Goal: Information Seeking & Learning: Compare options

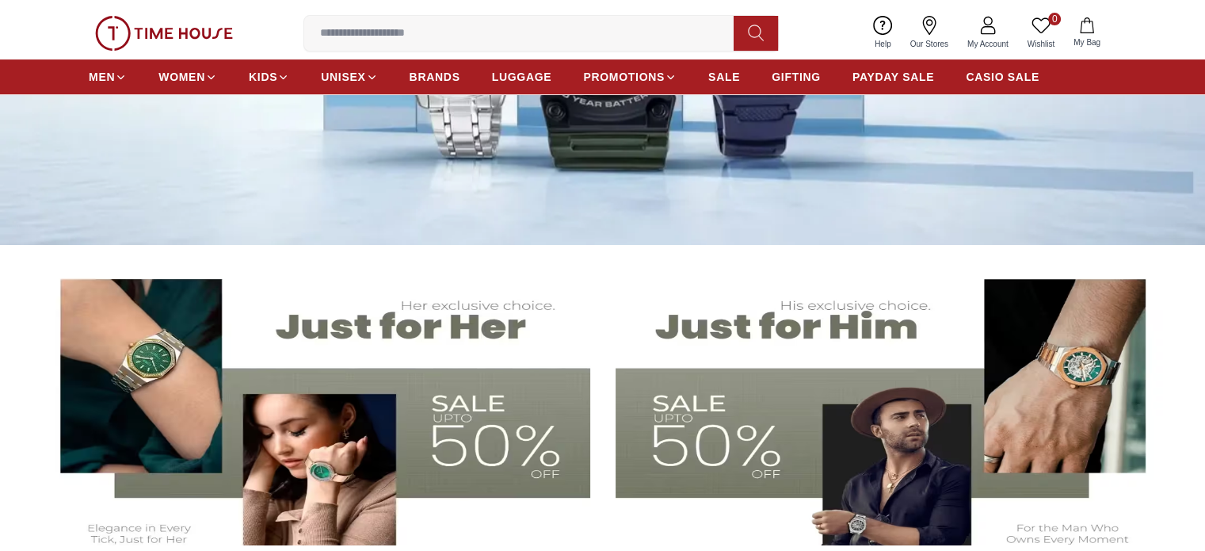
scroll to position [352, 0]
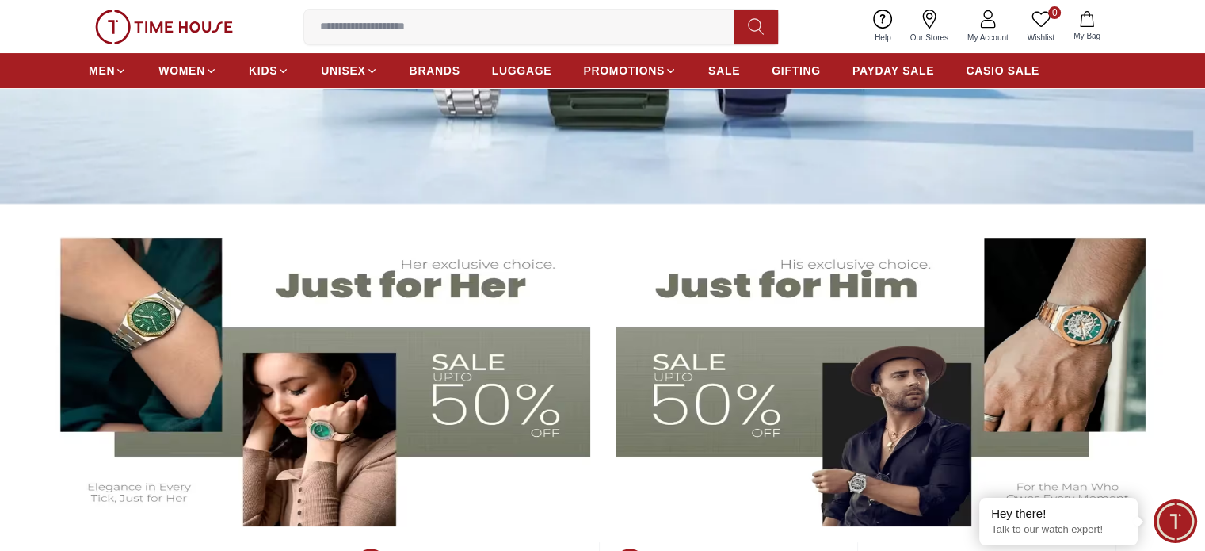
click at [231, 395] on img at bounding box center [314, 372] width 552 height 307
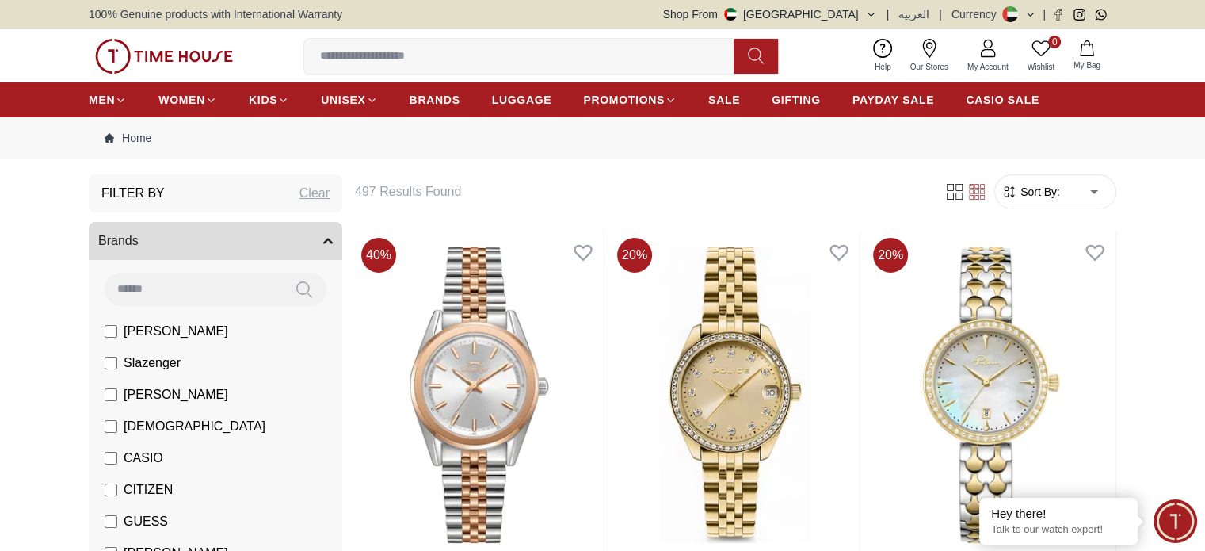
click at [1036, 186] on span "Sort By:" at bounding box center [1038, 192] width 43 height 16
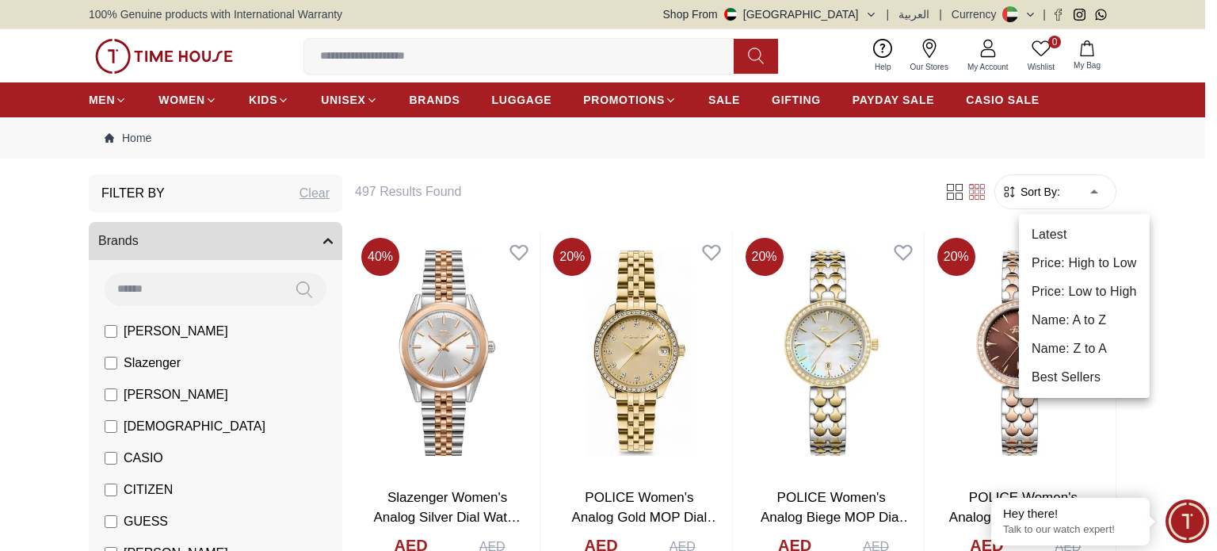
click at [1092, 306] on li "Name: A to Z" at bounding box center [1084, 320] width 131 height 29
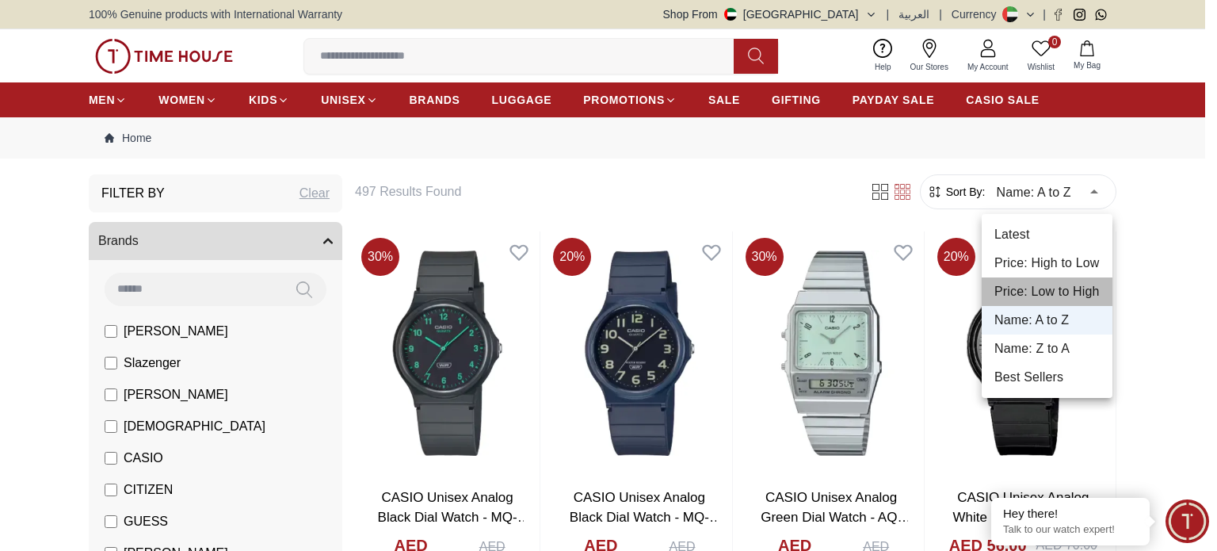
click at [1074, 287] on li "Price: Low to High" at bounding box center [1047, 291] width 131 height 29
type input "*"
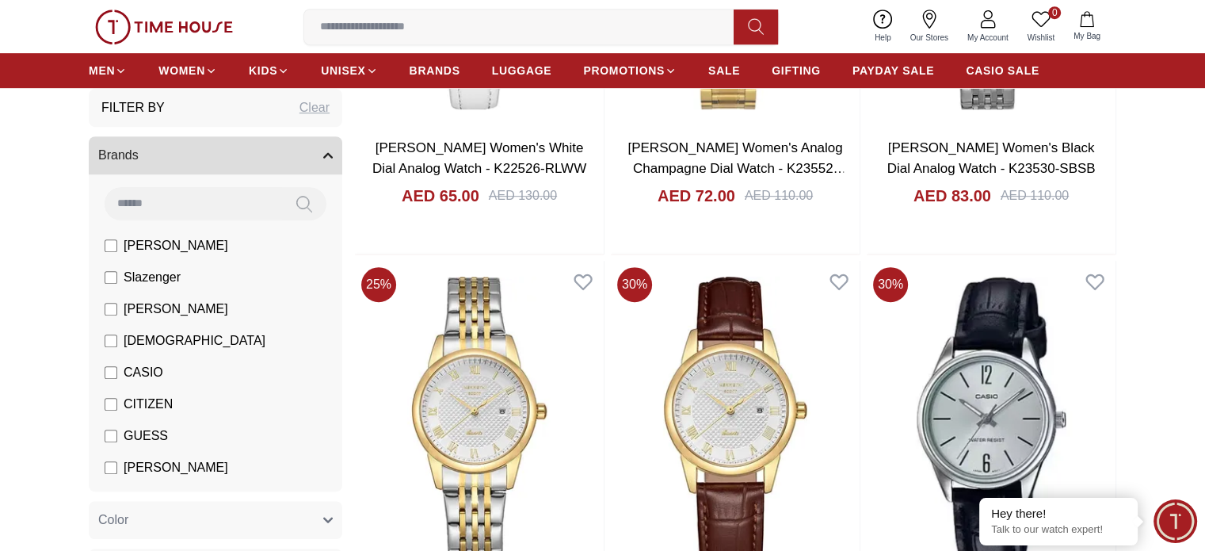
scroll to position [916, 0]
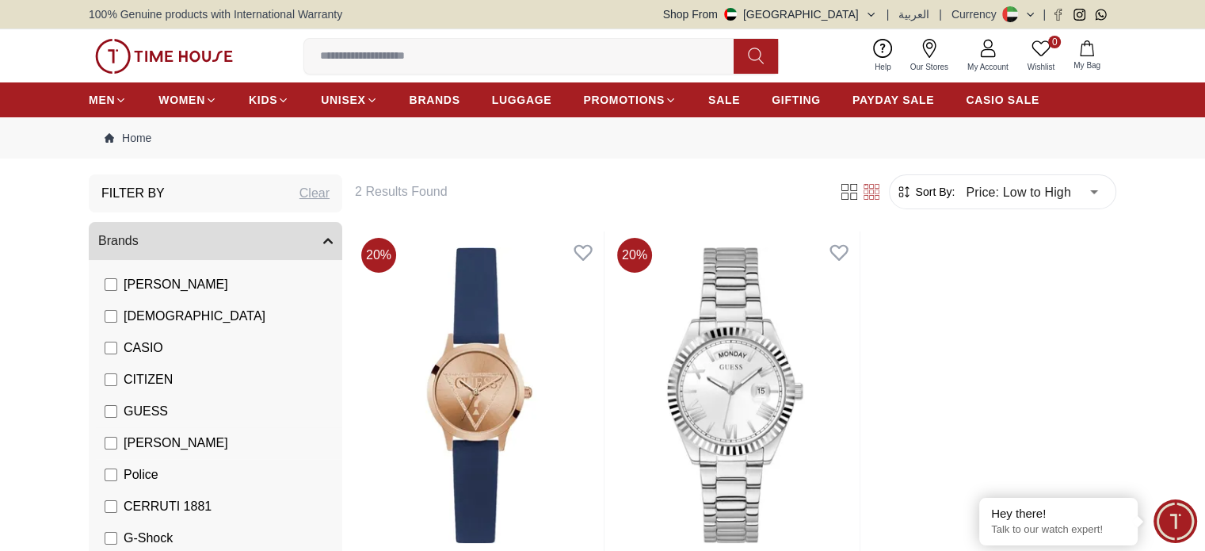
scroll to position [118, 0]
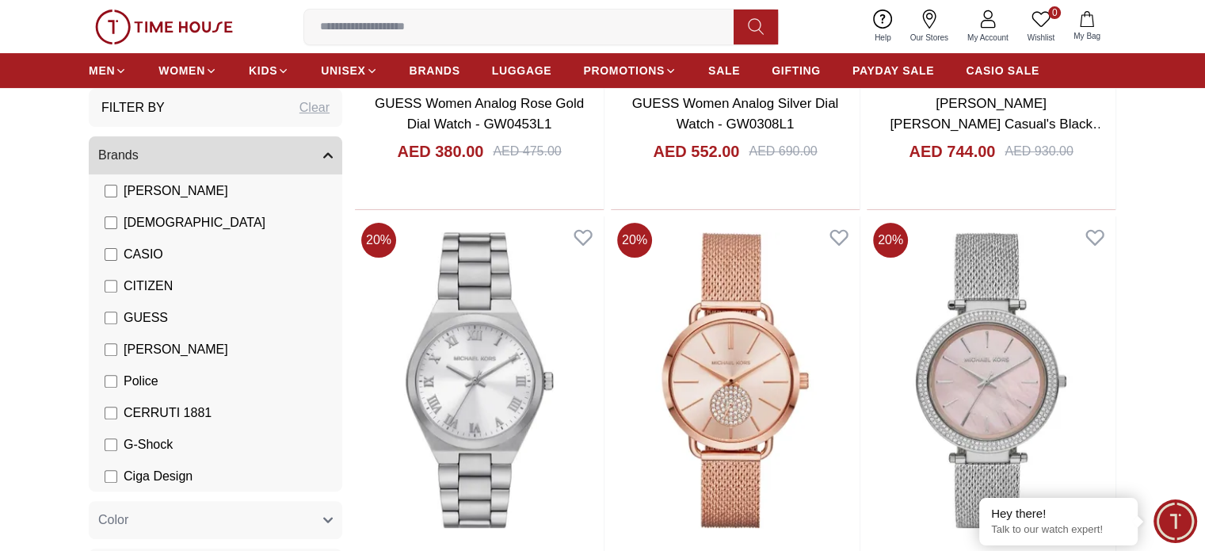
scroll to position [475, 0]
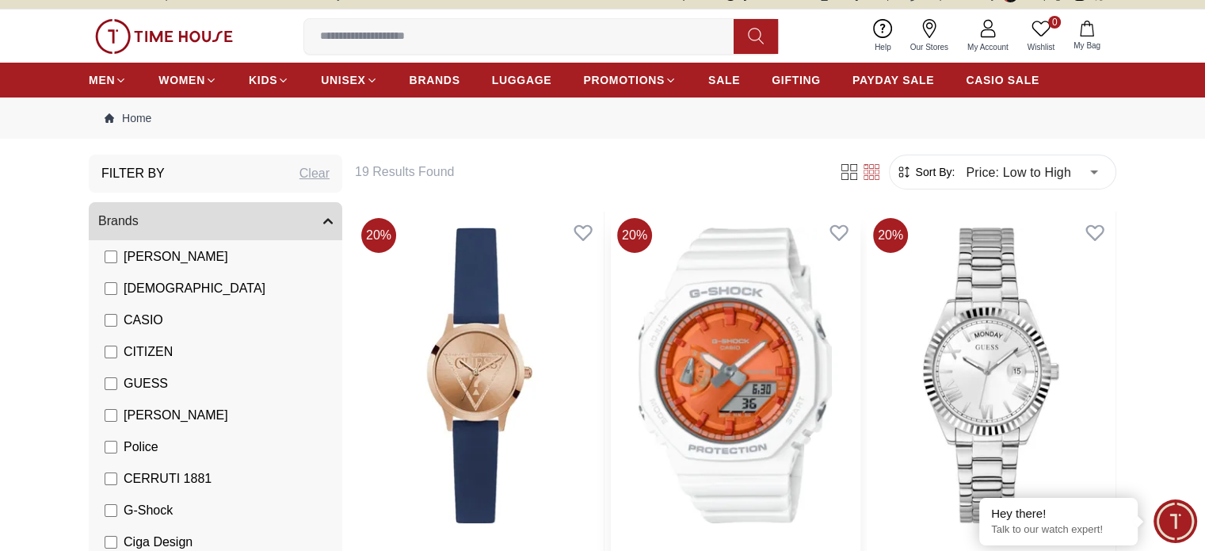
scroll to position [79, 0]
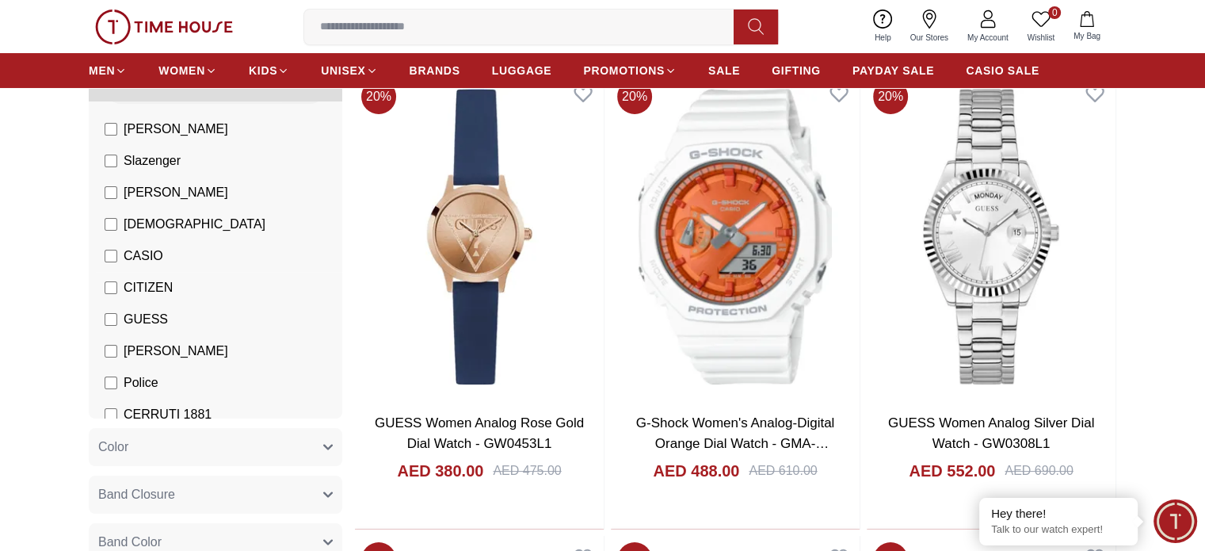
scroll to position [118, 0]
